Goal: Task Accomplishment & Management: Complete application form

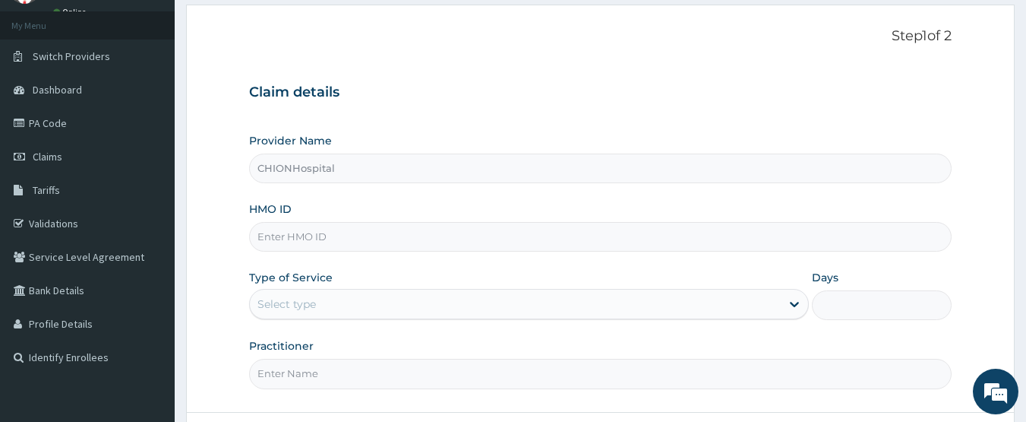
type input "CHIONHospital"
click at [282, 235] on input "HMO ID" at bounding box center [601, 237] width 704 height 30
paste input "SBG/10814/A"
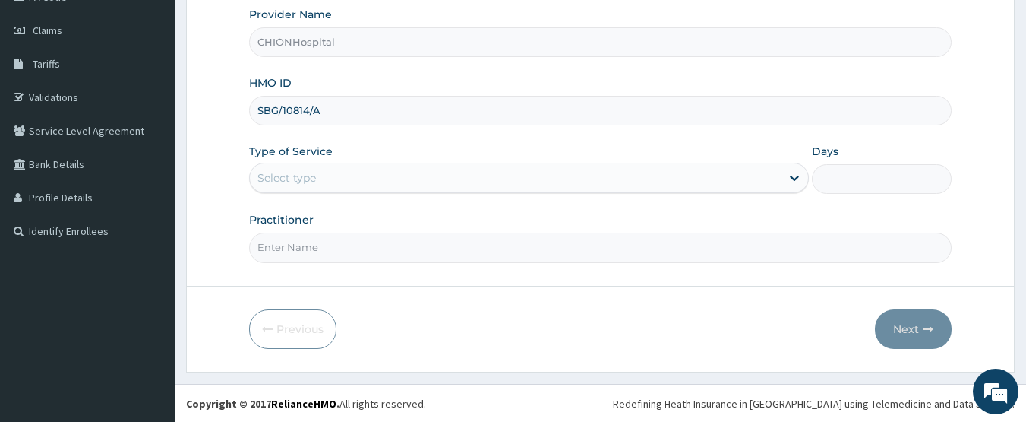
scroll to position [203, 0]
type input "SBG/10814/A"
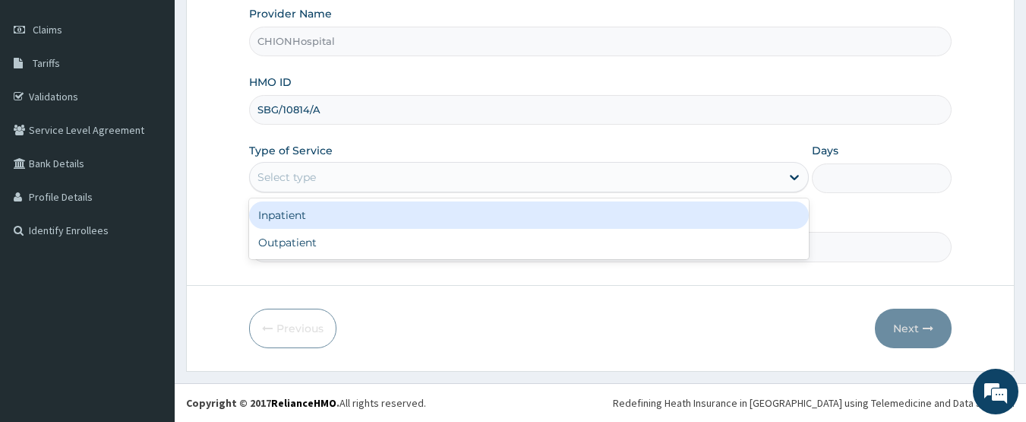
drag, startPoint x: 300, startPoint y: 177, endPoint x: 296, endPoint y: 210, distance: 32.9
click at [300, 179] on div "Select type" at bounding box center [287, 176] width 59 height 15
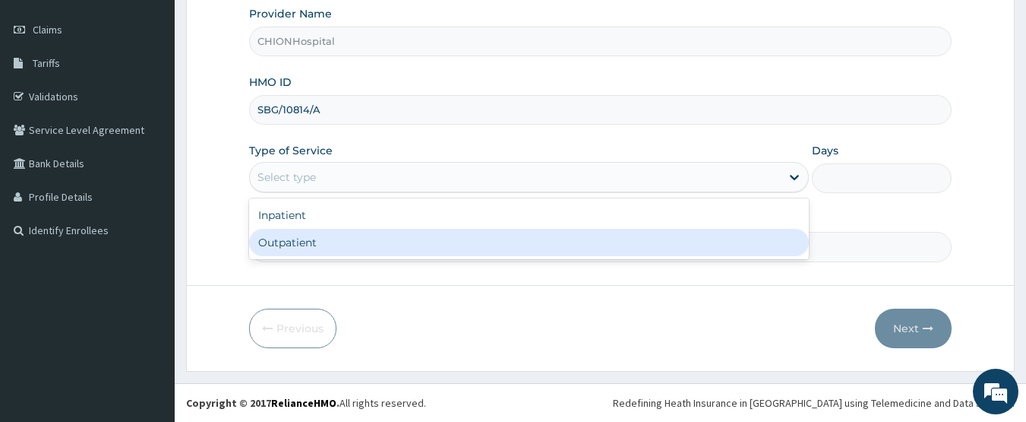
drag, startPoint x: 294, startPoint y: 237, endPoint x: 294, endPoint y: 247, distance: 9.9
click at [294, 239] on div "Outpatient" at bounding box center [529, 242] width 560 height 27
type input "1"
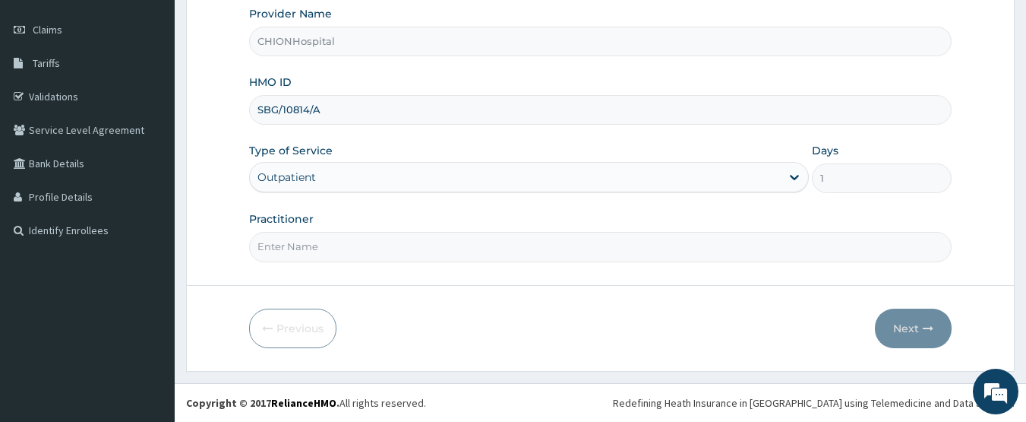
click at [294, 247] on input "Practitioner" at bounding box center [601, 247] width 704 height 30
type input "DR EZE JONAH"
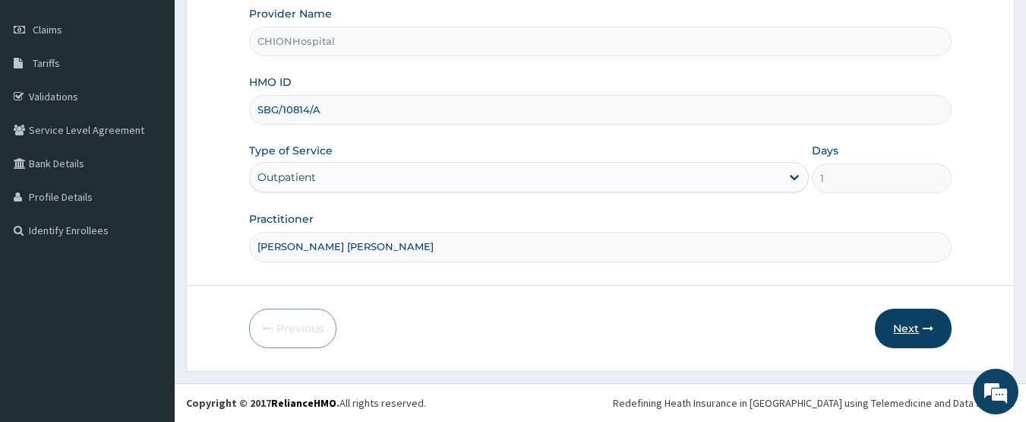
click at [916, 332] on button "Next" at bounding box center [913, 328] width 77 height 40
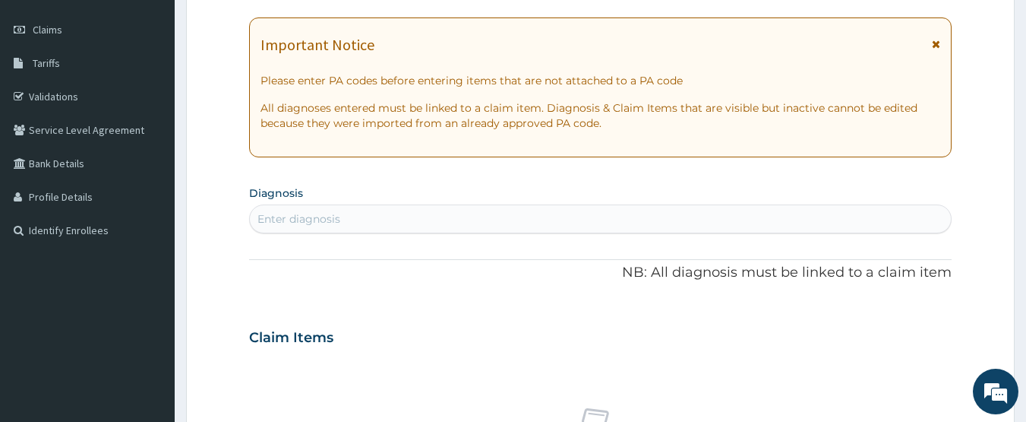
scroll to position [127, 0]
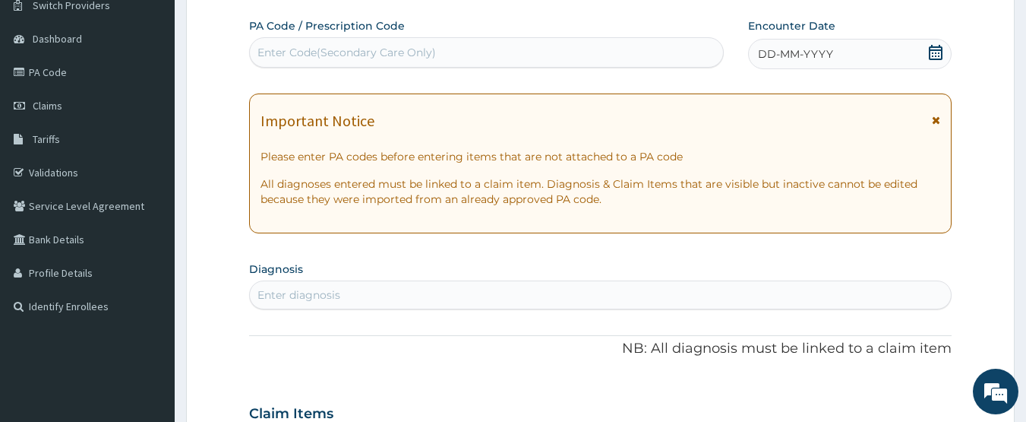
click at [497, 52] on div "Enter Code(Secondary Care Only)" at bounding box center [487, 52] width 474 height 24
type input "PA/F23A60"
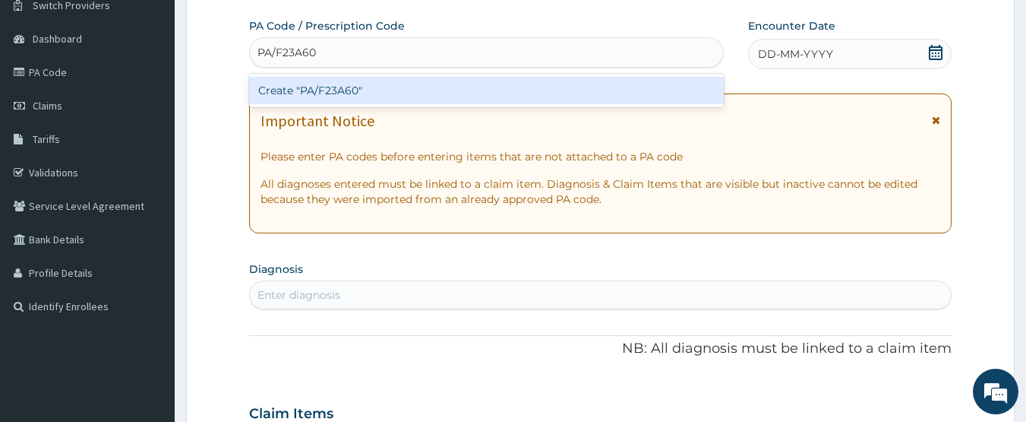
click at [456, 87] on div "Create "PA/F23A60"" at bounding box center [487, 90] width 476 height 27
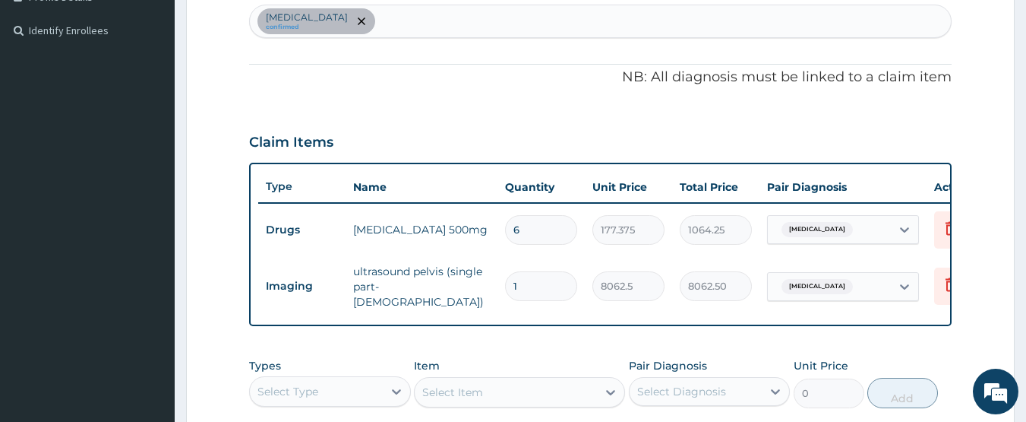
scroll to position [398, 0]
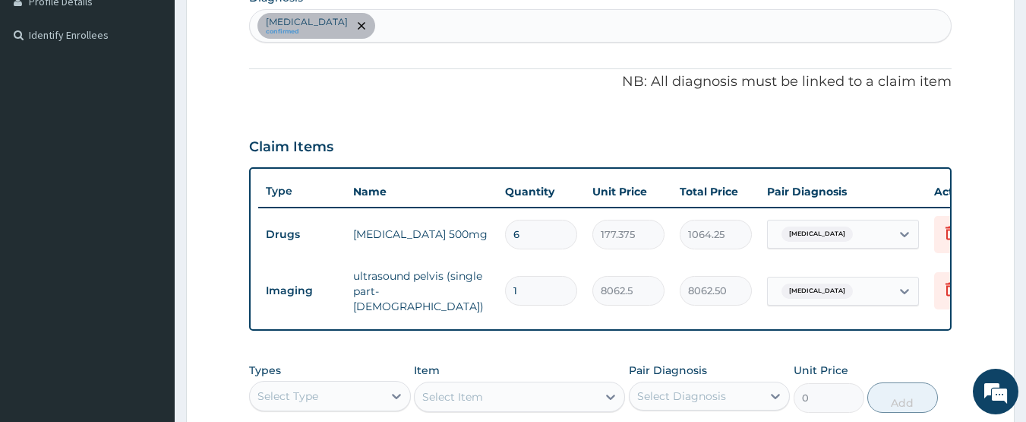
click at [384, 21] on div "Menorrhagia confirmed" at bounding box center [601, 26] width 702 height 32
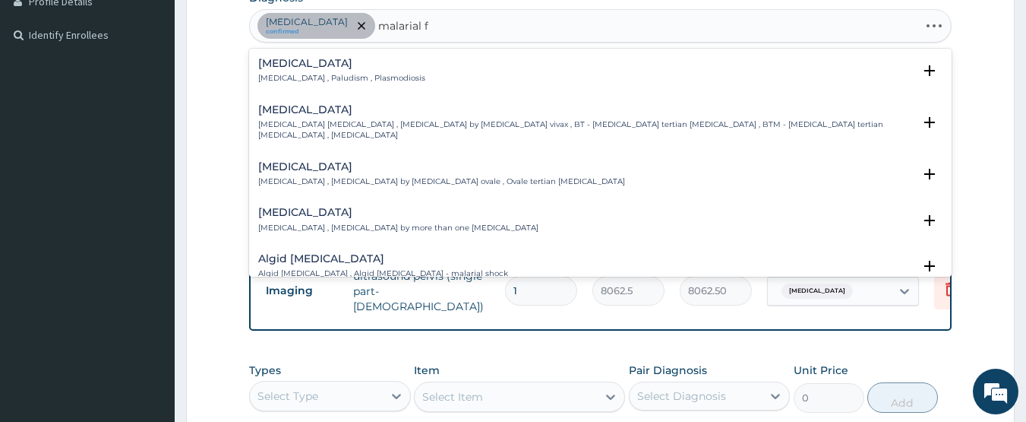
type input "malarial fe"
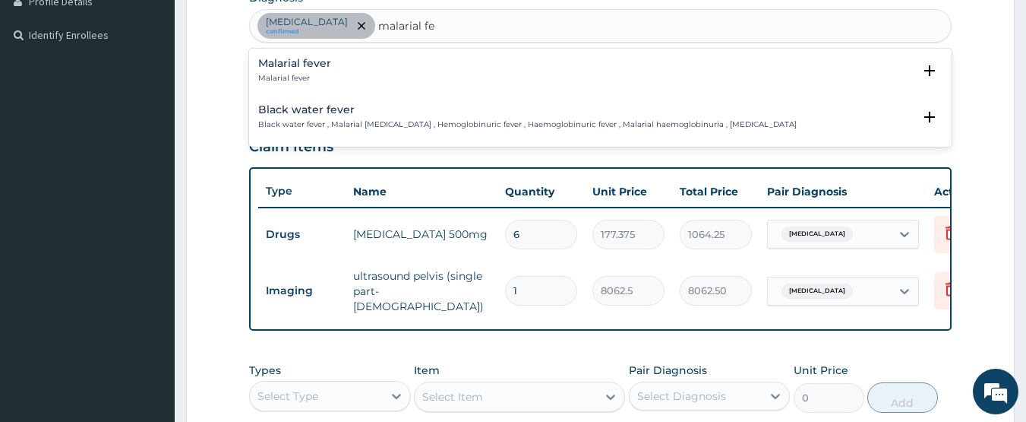
click at [278, 65] on h4 "Malarial fever" at bounding box center [294, 63] width 73 height 11
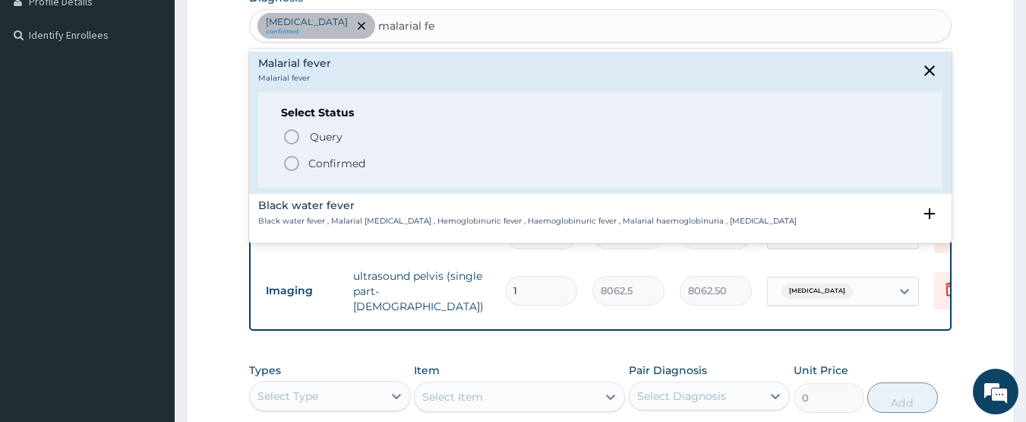
click at [287, 161] on icon "status option filled" at bounding box center [292, 163] width 18 height 18
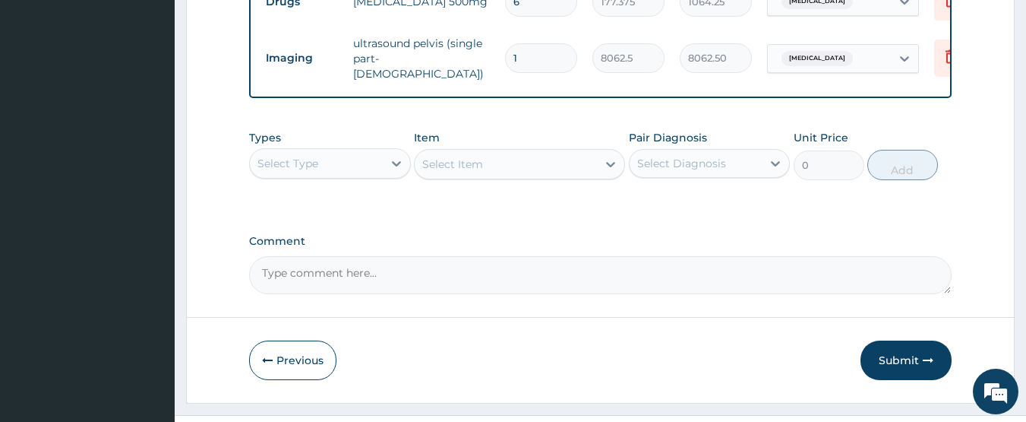
scroll to position [666, 0]
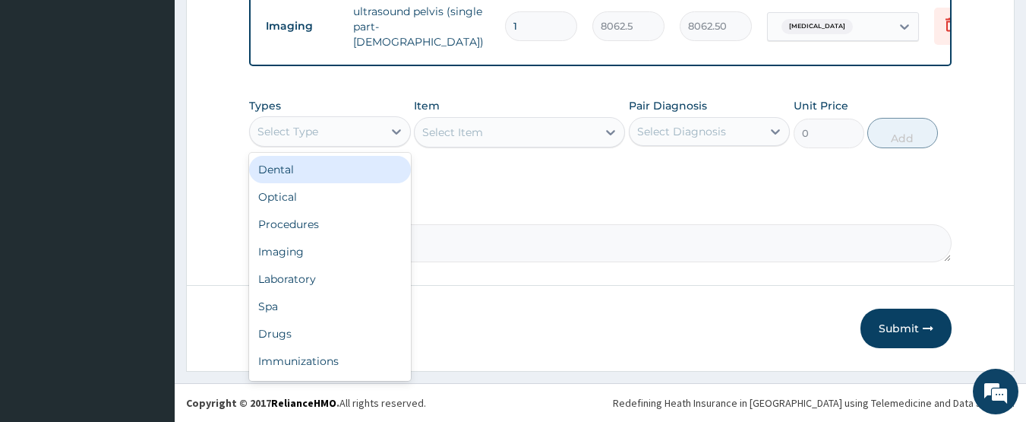
click at [327, 128] on div "Select Type" at bounding box center [316, 131] width 133 height 24
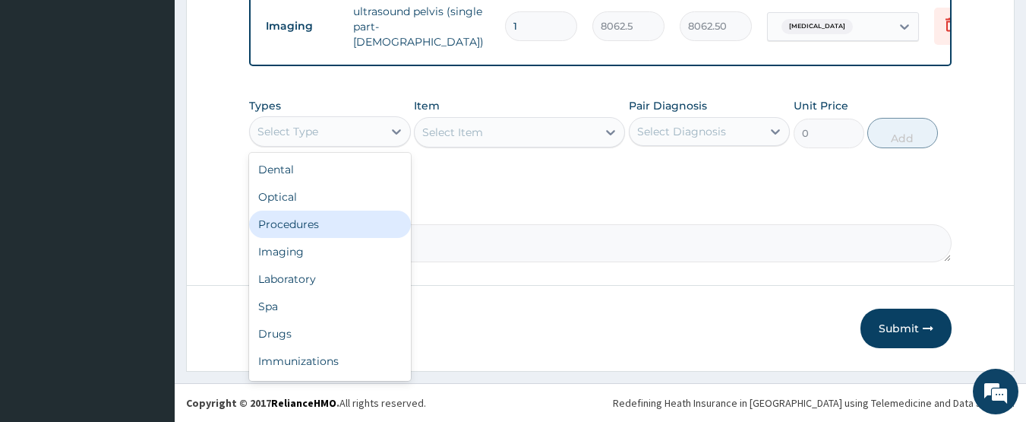
click at [324, 219] on div "Procedures" at bounding box center [330, 223] width 162 height 27
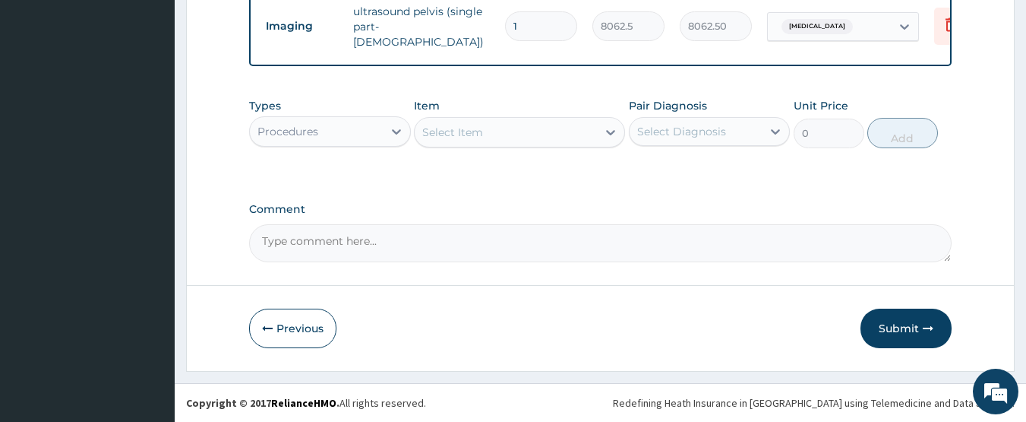
click at [514, 136] on div "Select Item" at bounding box center [506, 132] width 182 height 24
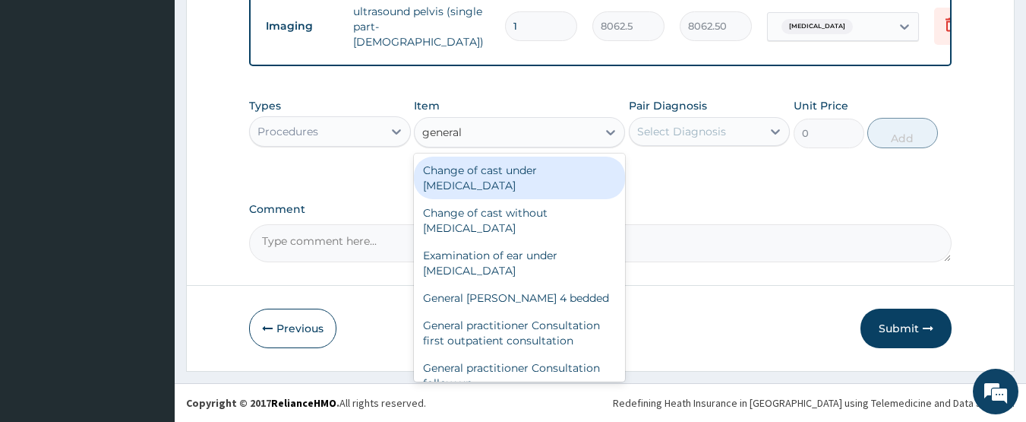
type input "general p"
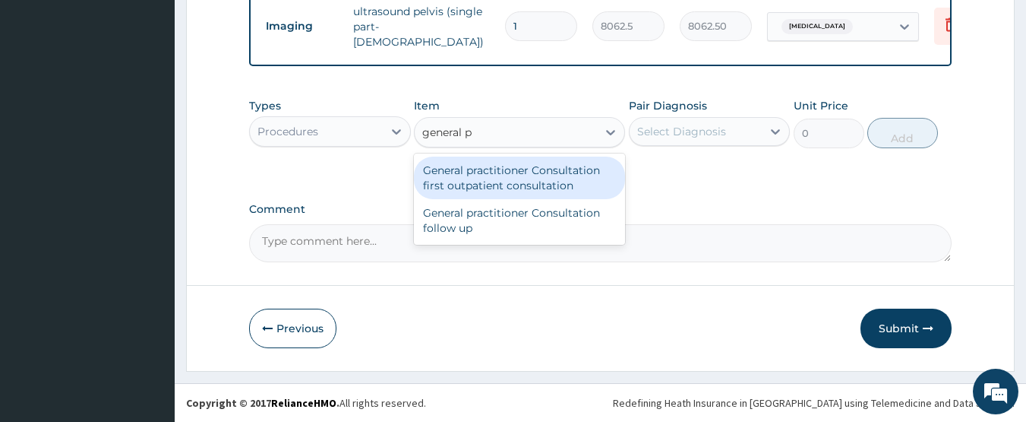
drag, startPoint x: 551, startPoint y: 187, endPoint x: 634, endPoint y: 156, distance: 89.2
click at [552, 188] on div "General practitioner Consultation first outpatient consultation" at bounding box center [519, 178] width 211 height 43
type input "3547.5"
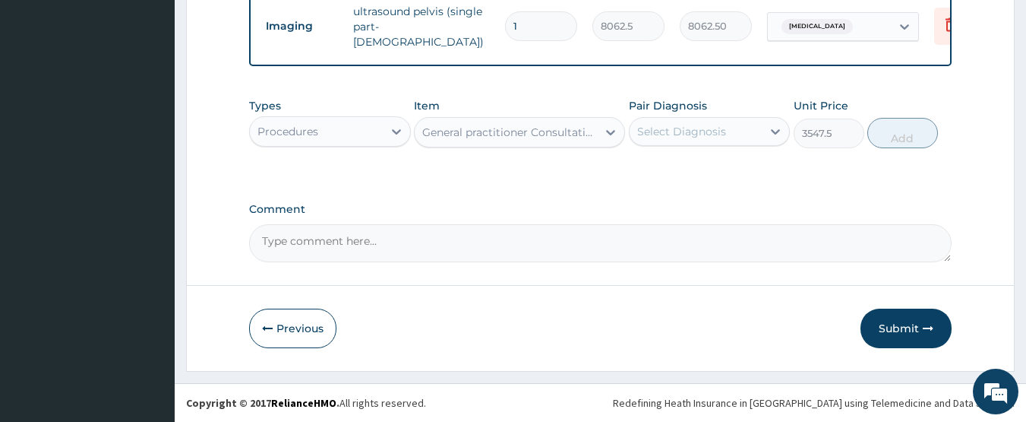
click at [728, 137] on div "Select Diagnosis" at bounding box center [696, 131] width 133 height 24
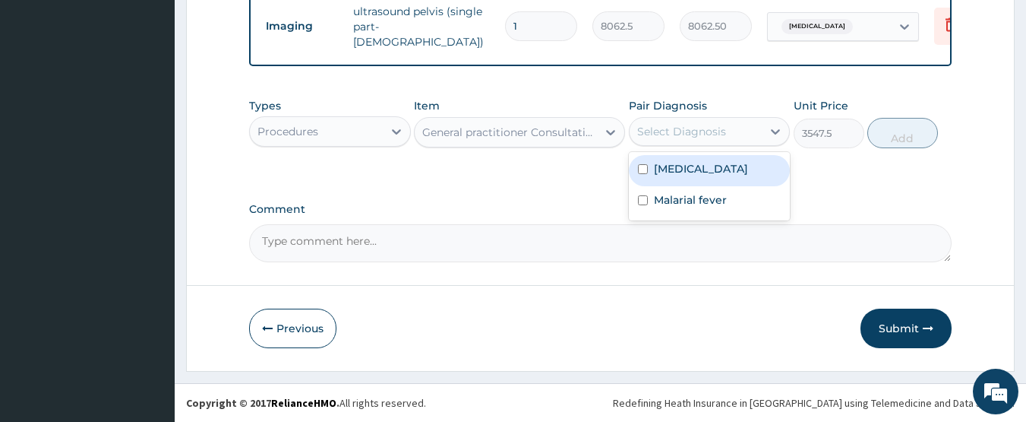
drag, startPoint x: 711, startPoint y: 173, endPoint x: 703, endPoint y: 194, distance: 22.2
click at [709, 177] on div "Menorrhagia" at bounding box center [710, 170] width 162 height 31
checkbox input "true"
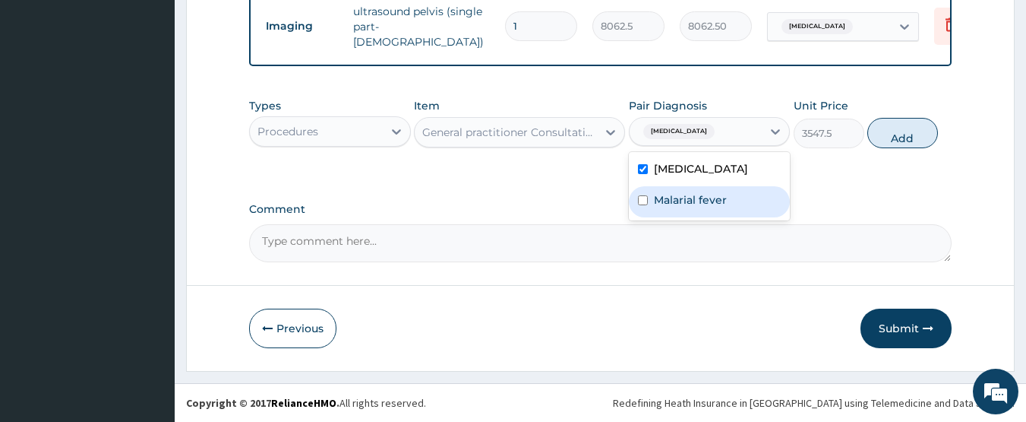
click at [703, 198] on label "Malarial fever" at bounding box center [690, 199] width 73 height 15
checkbox input "true"
click at [881, 138] on button "Add" at bounding box center [903, 133] width 71 height 30
type input "0"
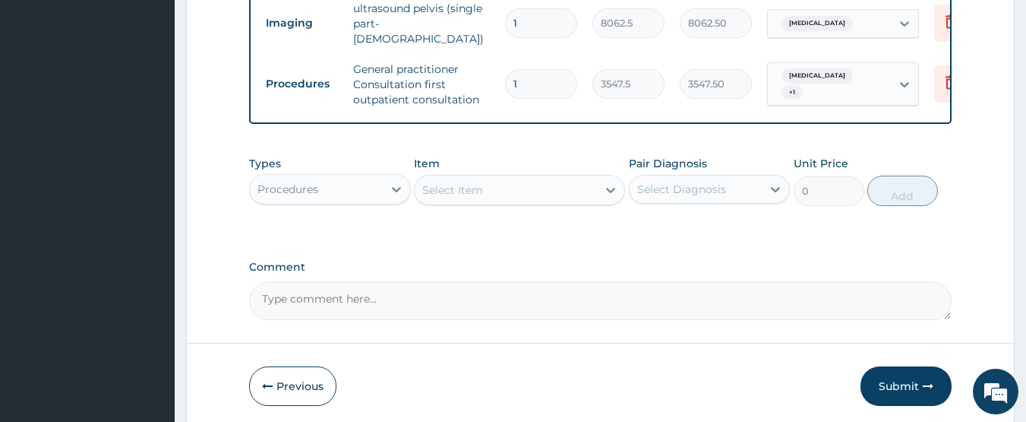
drag, startPoint x: 296, startPoint y: 195, endPoint x: 302, endPoint y: 209, distance: 15.0
click at [297, 195] on div "Procedures" at bounding box center [288, 189] width 61 height 15
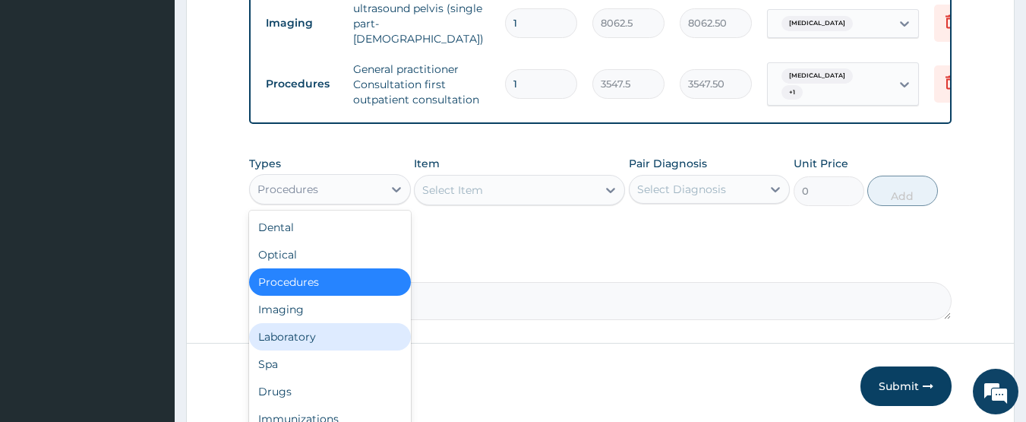
click at [306, 332] on div "Laboratory" at bounding box center [330, 336] width 162 height 27
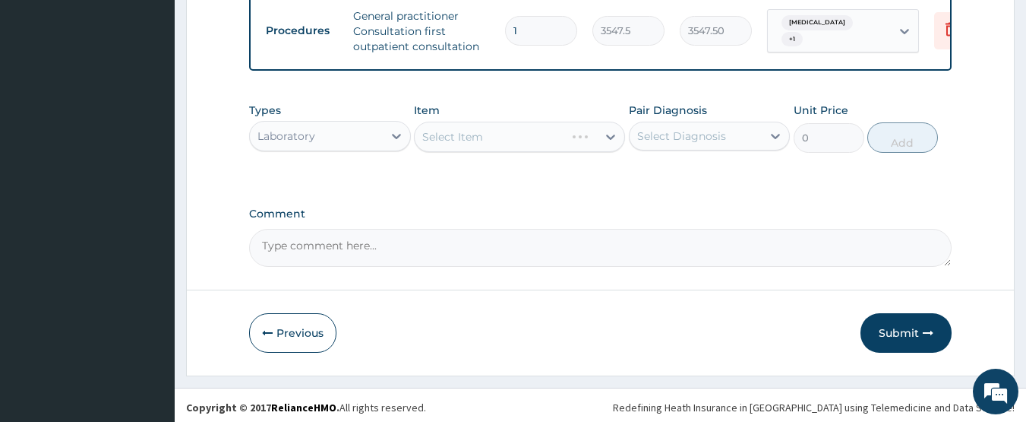
scroll to position [726, 0]
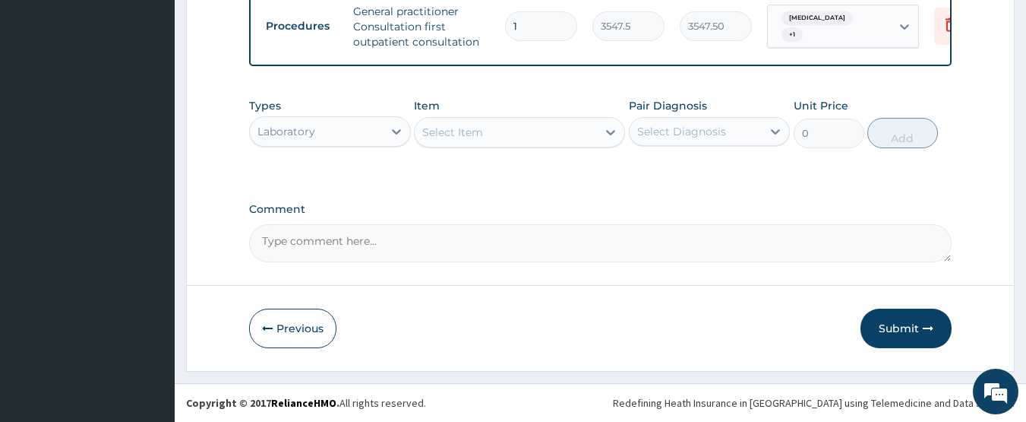
click at [523, 133] on div "Select Item" at bounding box center [506, 132] width 182 height 24
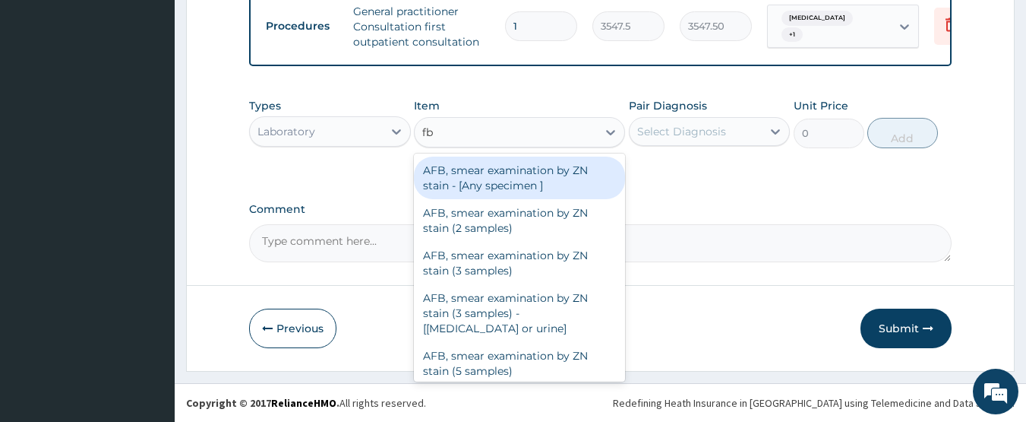
type input "fbc"
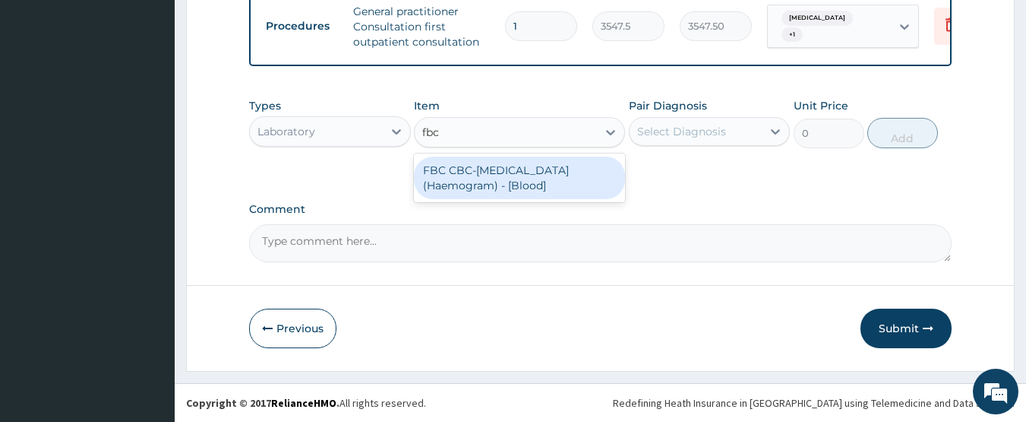
drag, startPoint x: 527, startPoint y: 169, endPoint x: 550, endPoint y: 160, distance: 25.3
click at [527, 169] on div "FBC CBC-Complete Blood Count (Haemogram) - [Blood]" at bounding box center [519, 178] width 211 height 43
type input "4300"
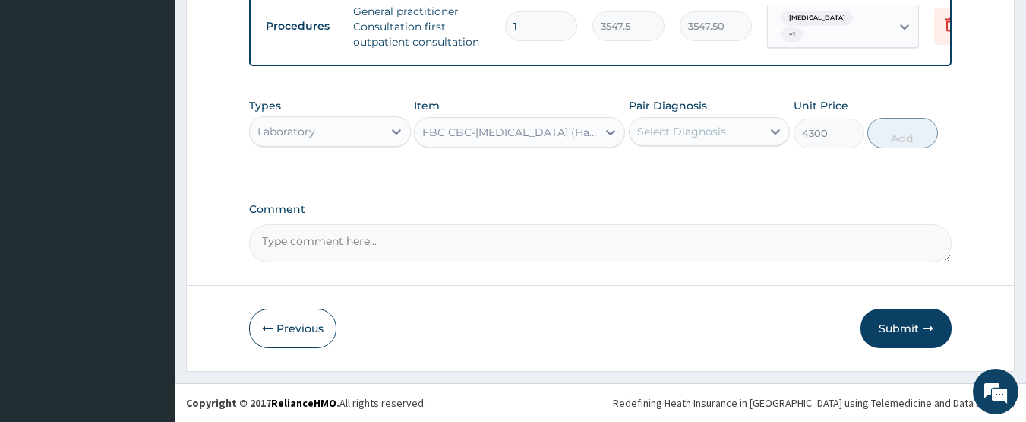
click at [682, 132] on div "Select Diagnosis" at bounding box center [681, 131] width 89 height 15
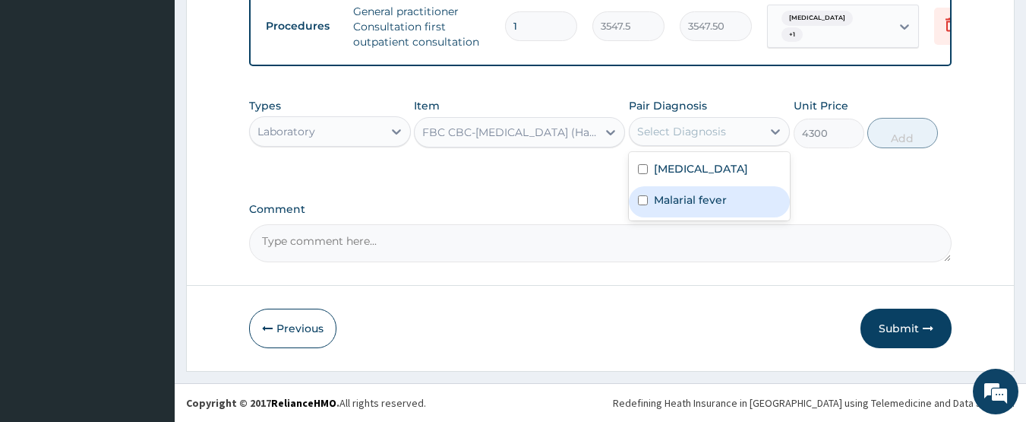
click at [678, 190] on div "Malarial fever" at bounding box center [710, 201] width 162 height 31
checkbox input "true"
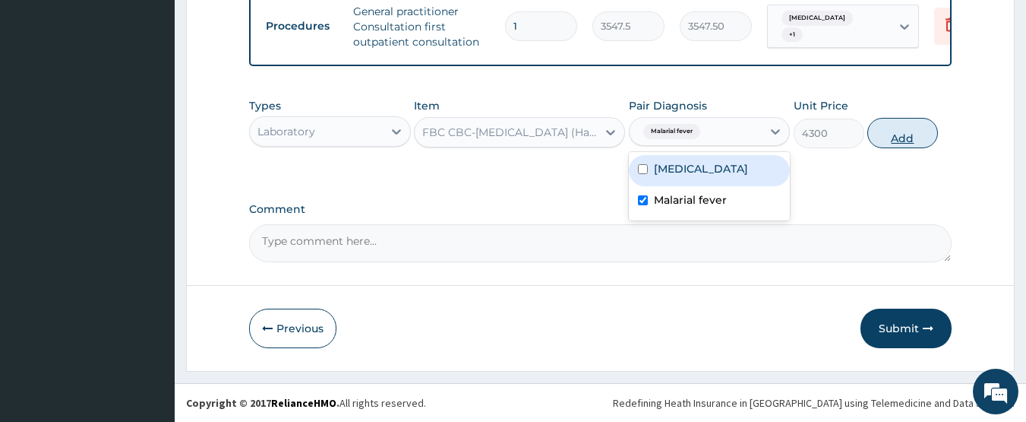
click at [891, 132] on button "Add" at bounding box center [903, 133] width 71 height 30
type input "0"
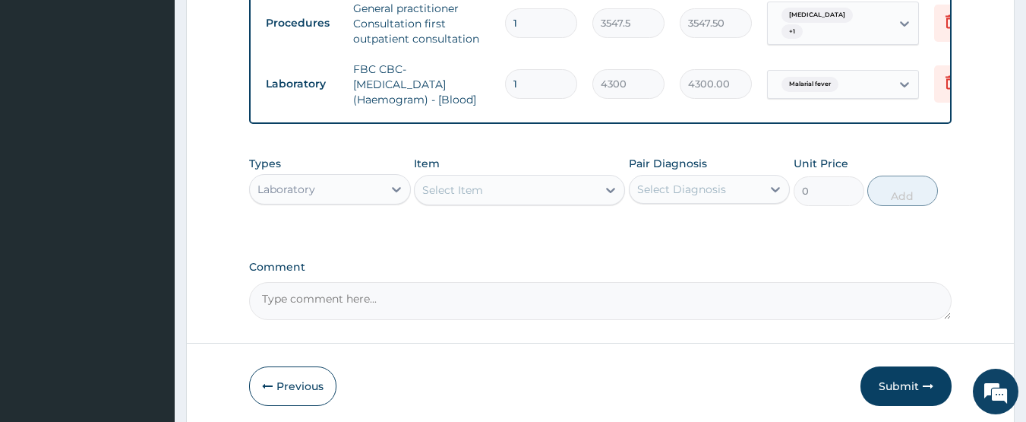
click at [503, 185] on div "Select Item" at bounding box center [506, 190] width 182 height 24
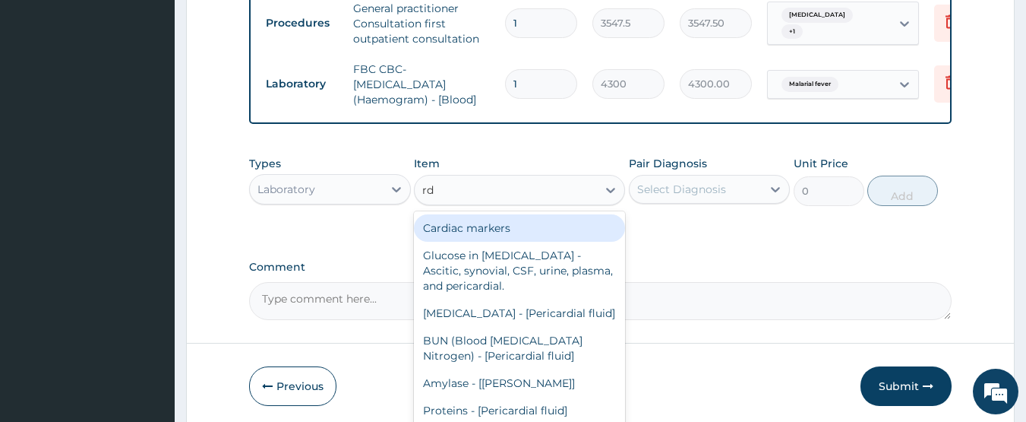
type input "rdt"
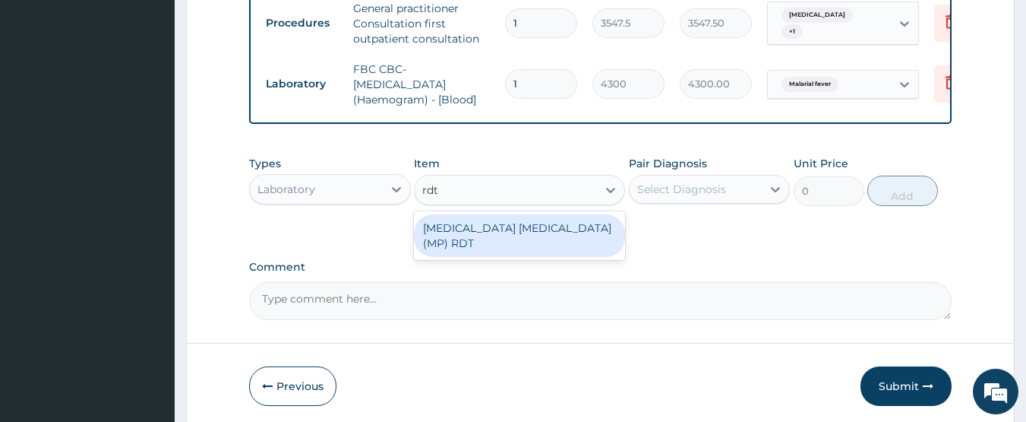
click at [490, 231] on div "MALARIA PARASITE (MP) RDT" at bounding box center [519, 235] width 211 height 43
type input "1612.5"
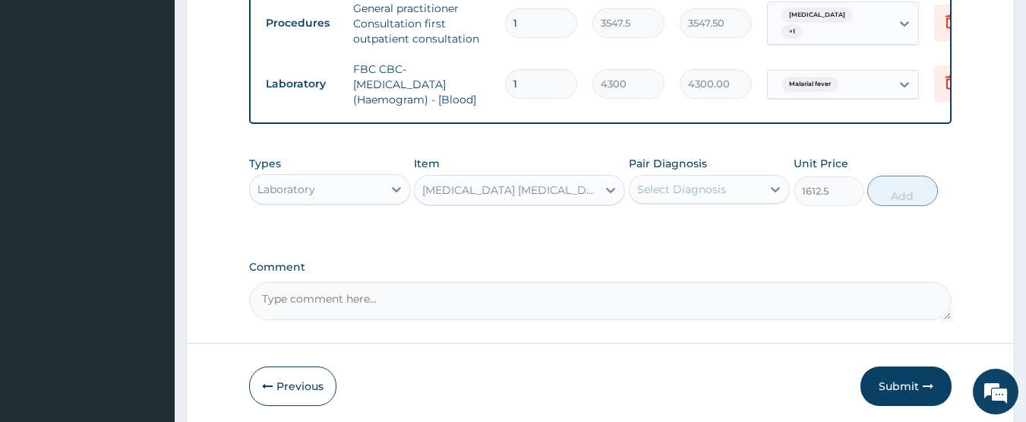
click at [654, 186] on div "Select Diagnosis" at bounding box center [681, 189] width 89 height 15
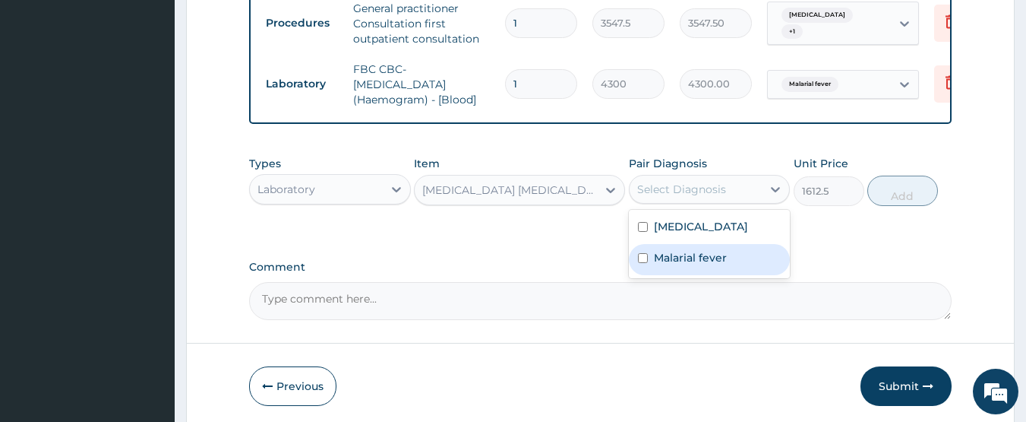
drag, startPoint x: 669, startPoint y: 256, endPoint x: 754, endPoint y: 238, distance: 87.0
click at [670, 256] on label "Malarial fever" at bounding box center [690, 257] width 73 height 15
checkbox input "true"
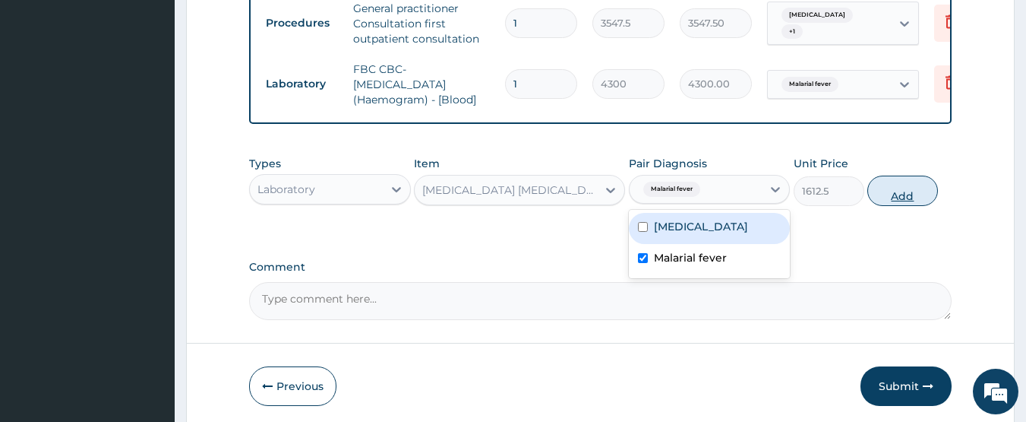
click at [908, 196] on button "Add" at bounding box center [903, 191] width 71 height 30
type input "0"
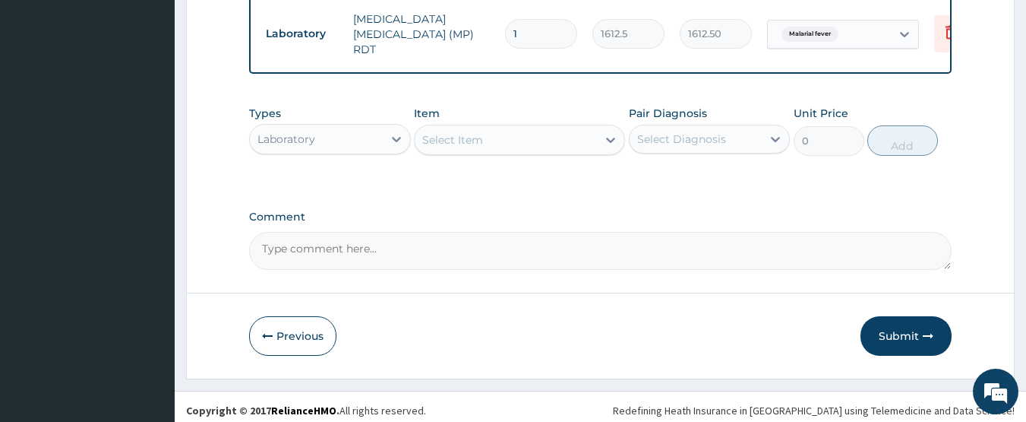
scroll to position [840, 0]
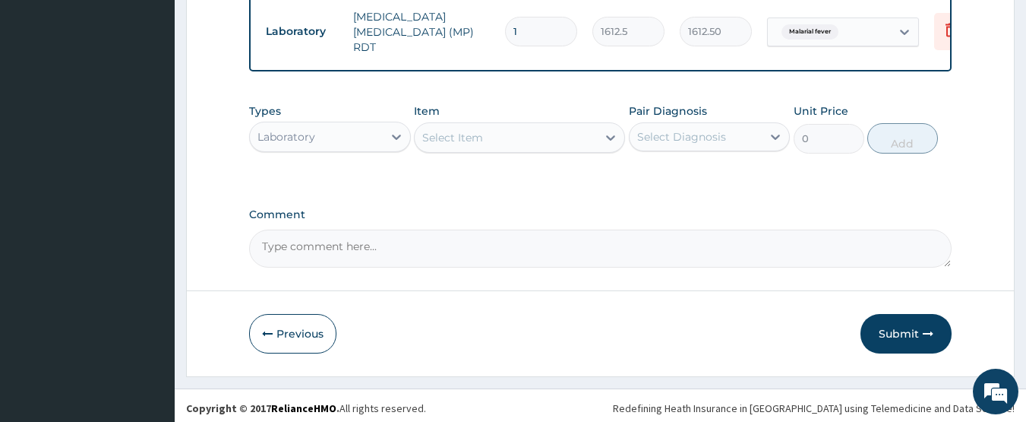
drag, startPoint x: 311, startPoint y: 126, endPoint x: 308, endPoint y: 137, distance: 10.9
click at [308, 137] on div "Laboratory" at bounding box center [287, 136] width 58 height 15
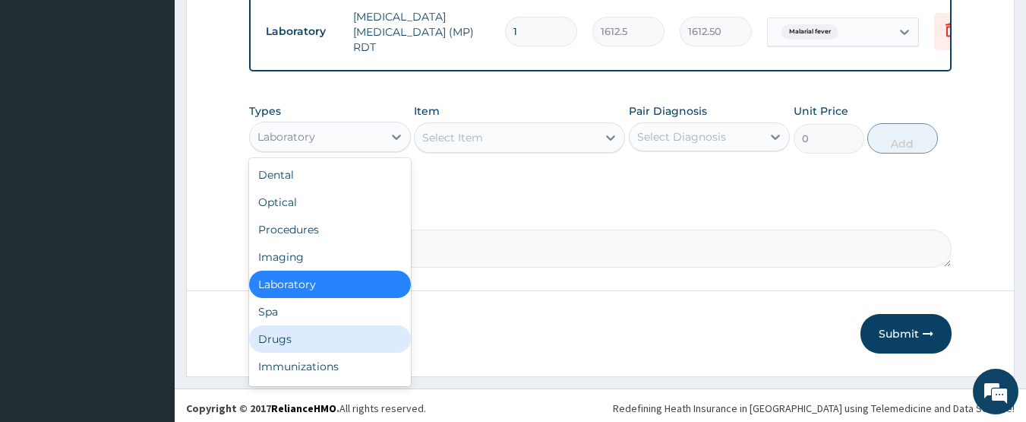
click at [287, 330] on div "Drugs" at bounding box center [330, 338] width 162 height 27
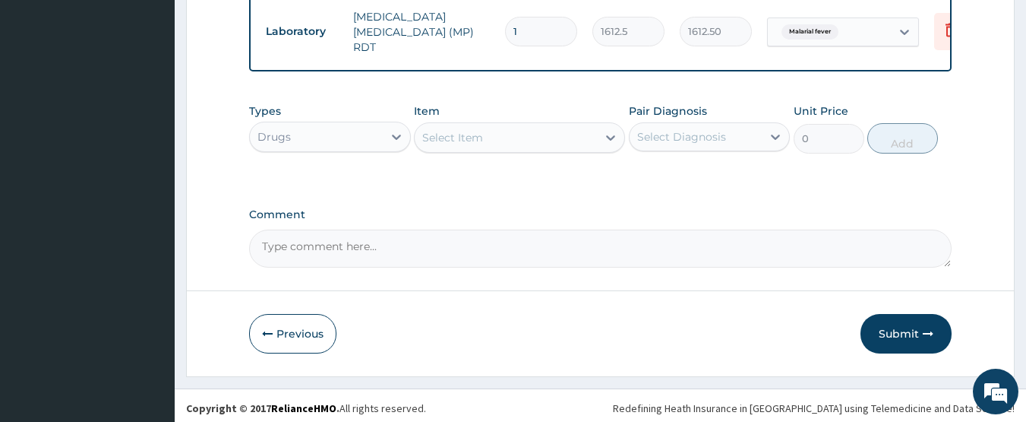
click at [485, 130] on div "Select Item" at bounding box center [506, 137] width 182 height 24
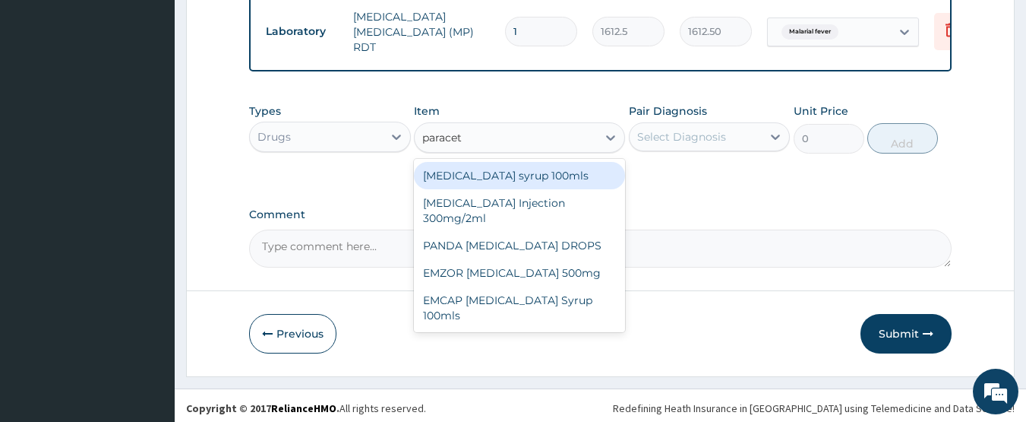
type input "paraceta"
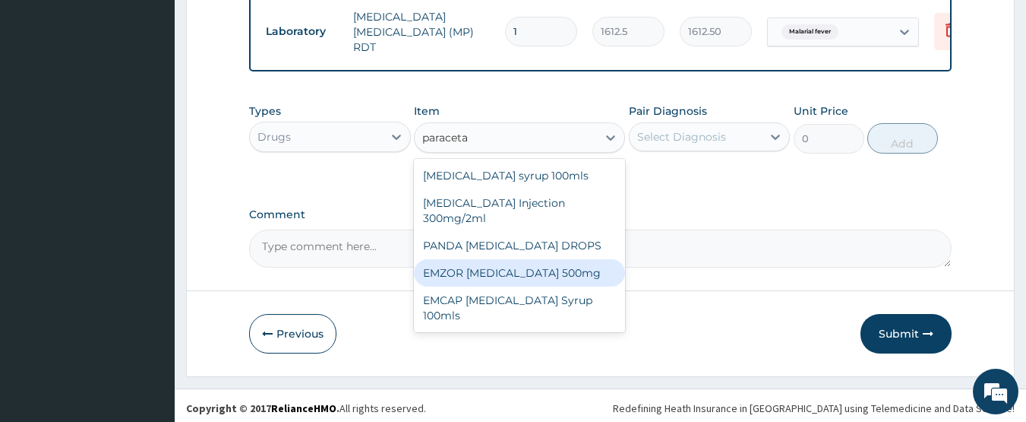
click at [492, 259] on div "EMZOR PARACETAMOL 500mg" at bounding box center [519, 272] width 211 height 27
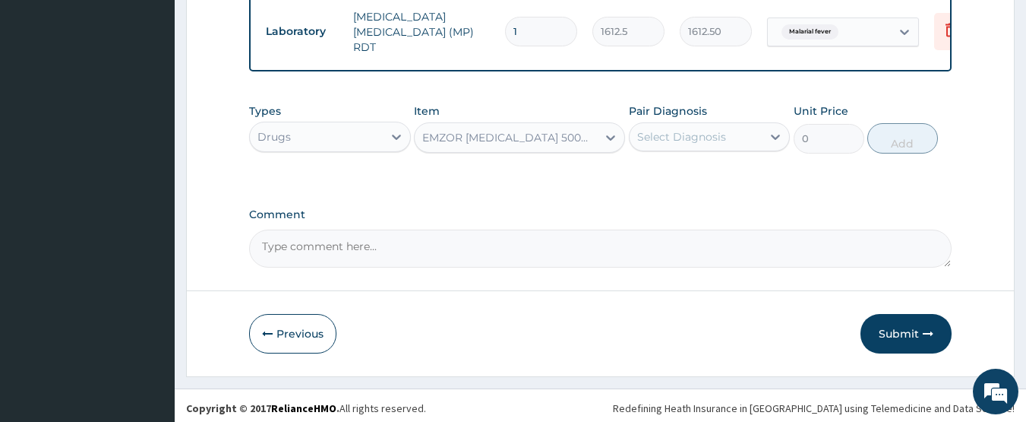
type input "23.65"
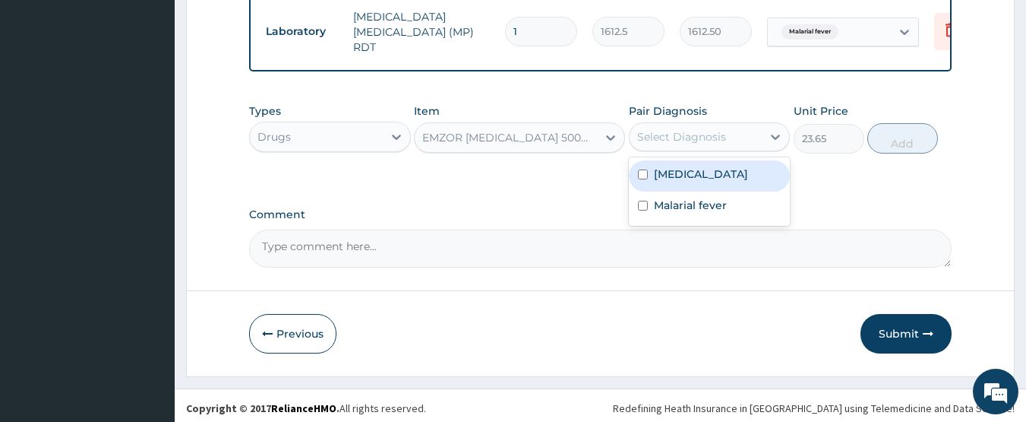
click at [669, 125] on div "Select Diagnosis" at bounding box center [696, 137] width 133 height 24
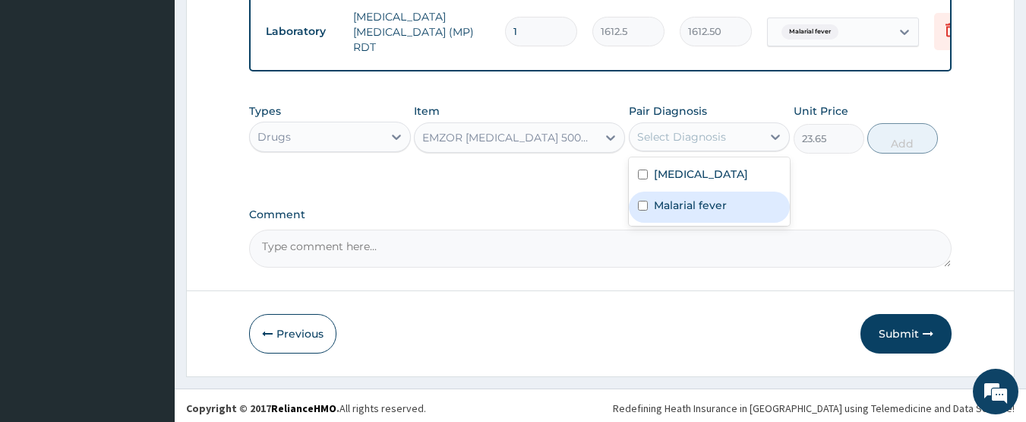
click at [675, 202] on label "Malarial fever" at bounding box center [690, 205] width 73 height 15
checkbox input "true"
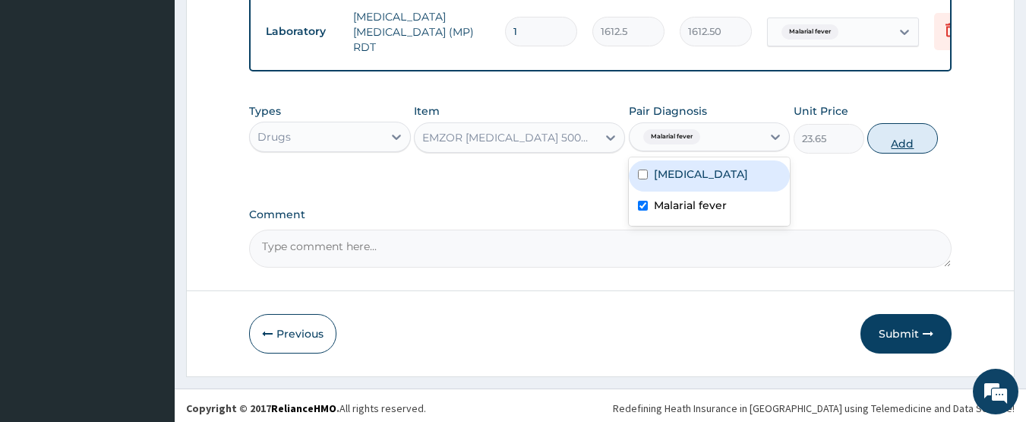
click at [900, 135] on button "Add" at bounding box center [903, 138] width 71 height 30
type input "0"
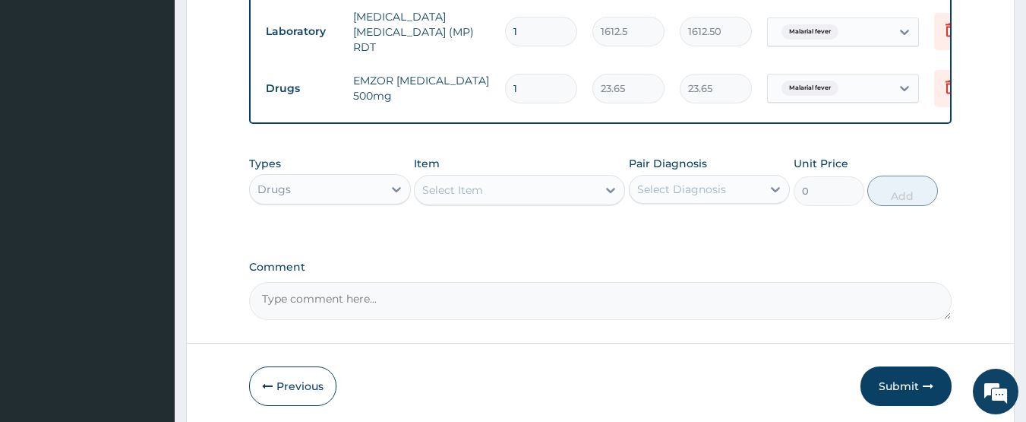
type input "18"
type input "425.70"
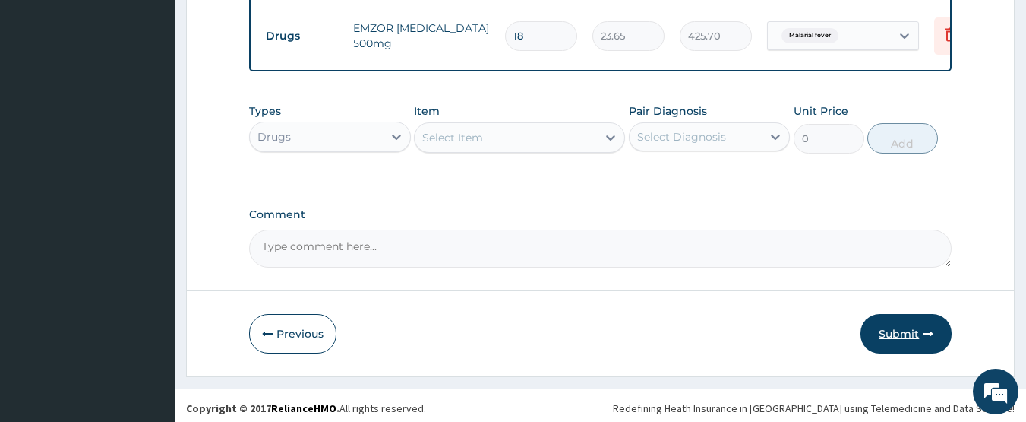
type input "18"
click at [909, 318] on button "Submit" at bounding box center [906, 334] width 91 height 40
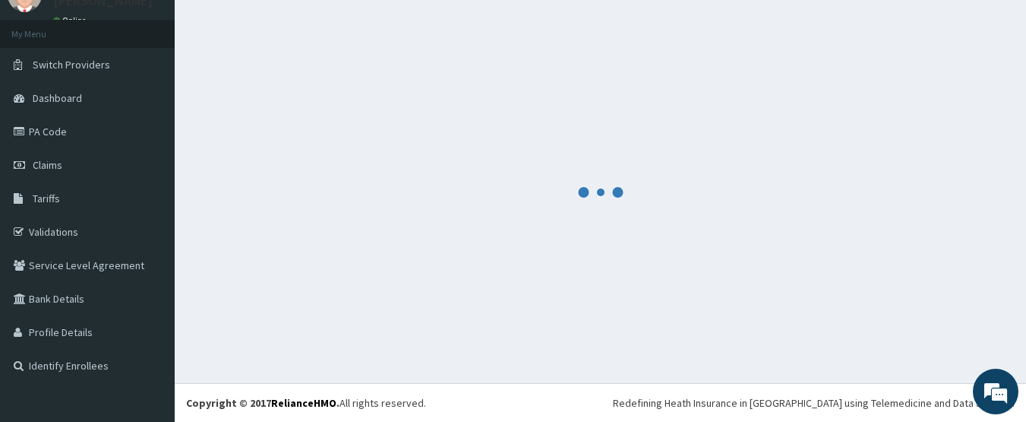
scroll to position [68, 0]
